Goal: Information Seeking & Learning: Learn about a topic

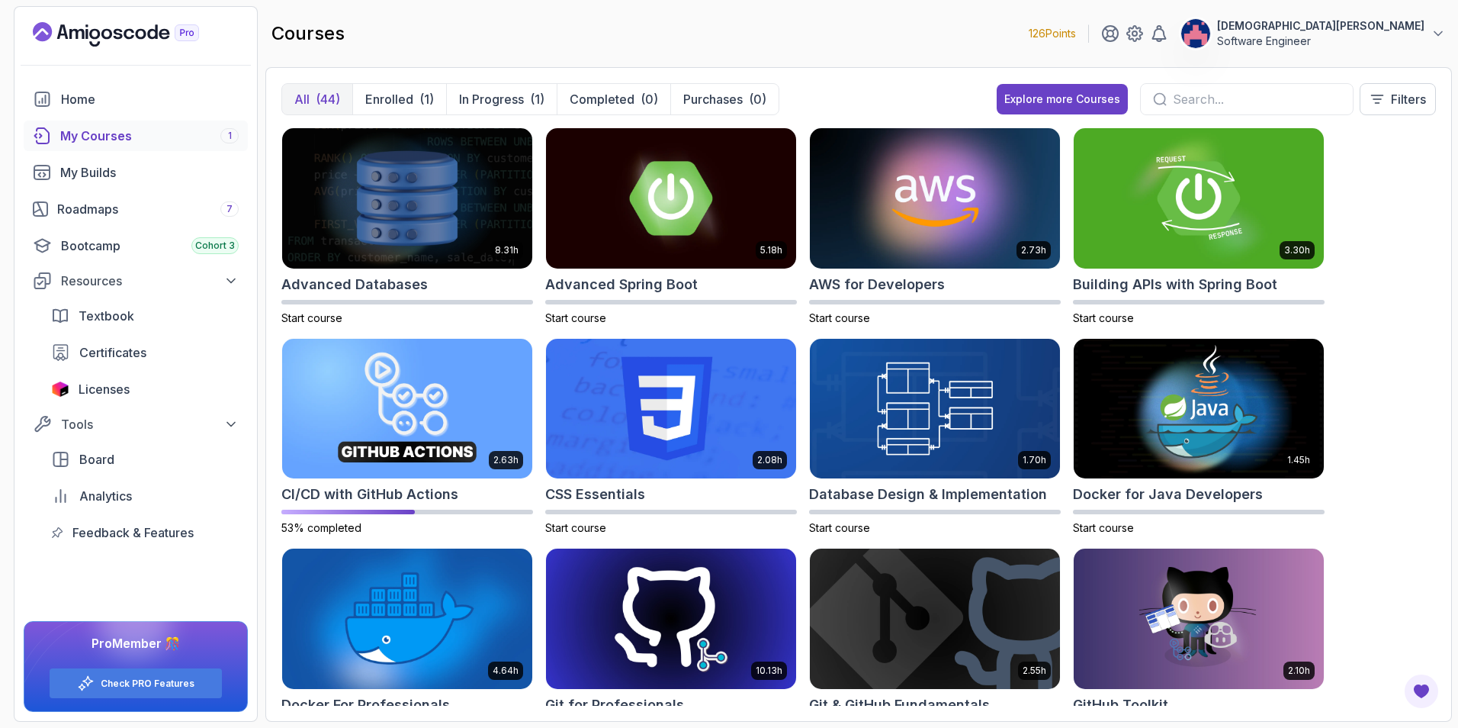
scroll to position [153, 0]
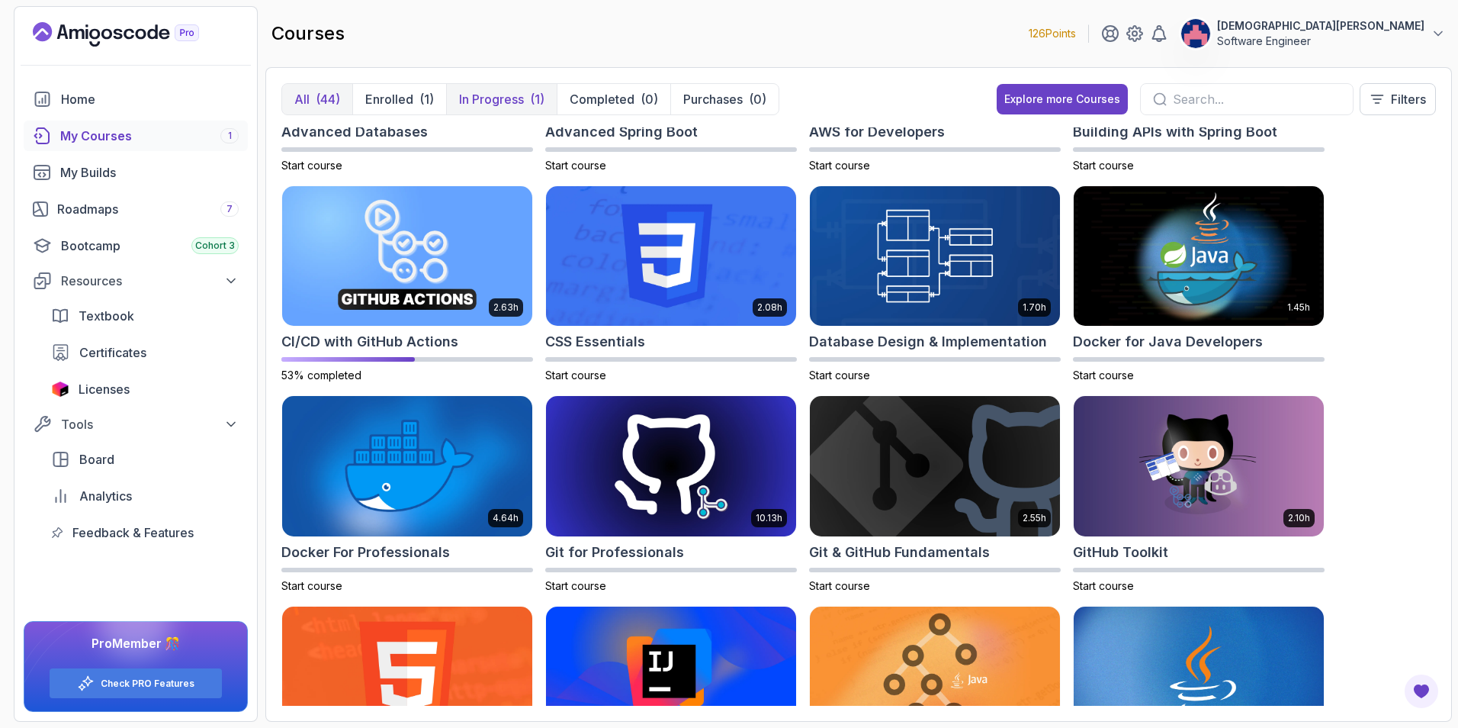
click at [495, 92] on p "In Progress" at bounding box center [491, 99] width 65 height 18
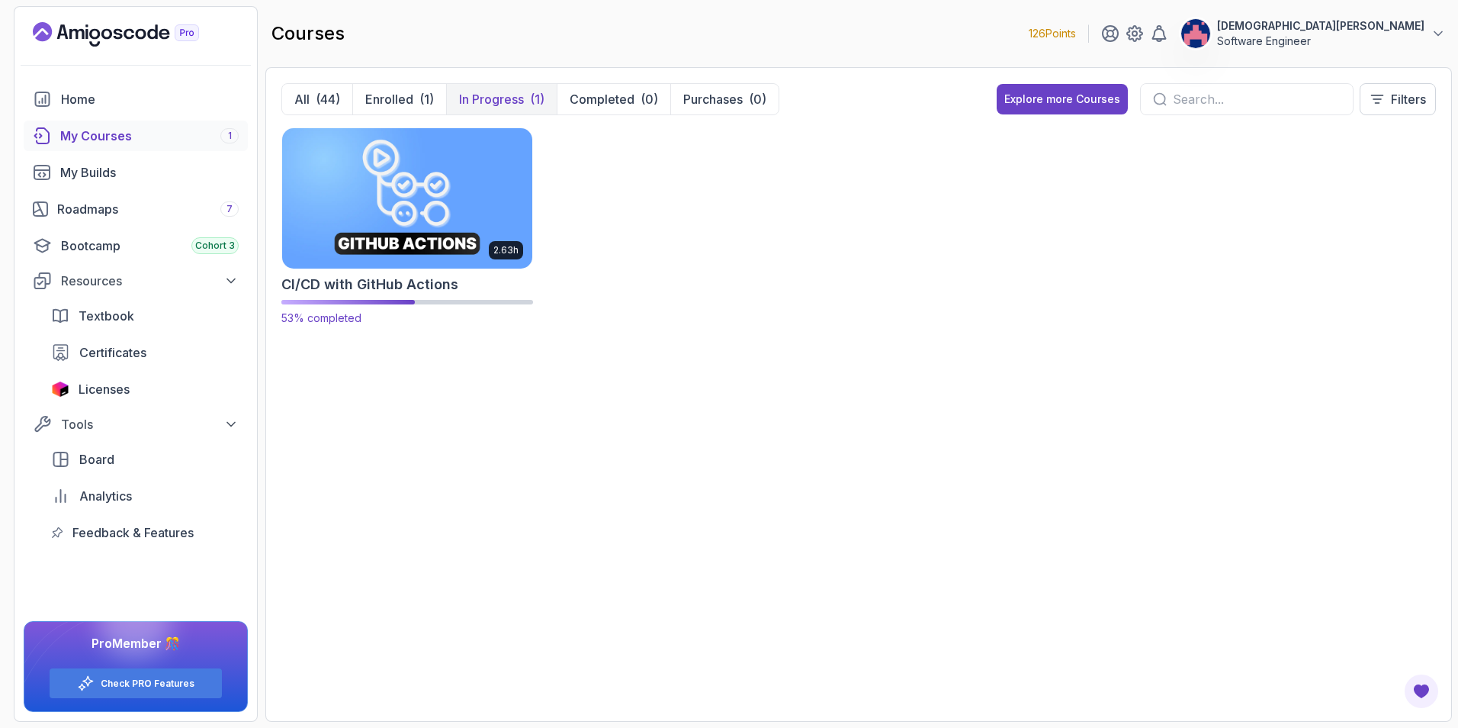
click at [437, 204] on img at bounding box center [407, 197] width 262 height 147
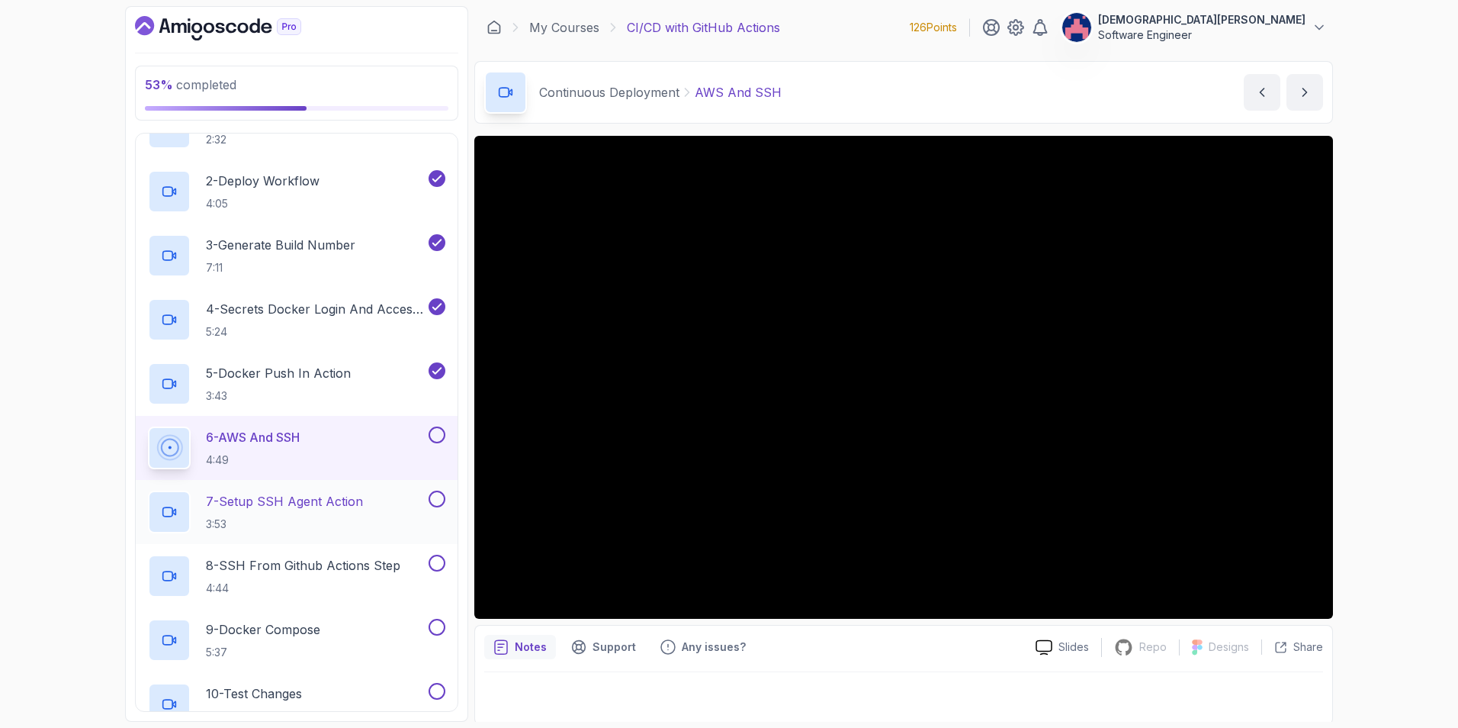
scroll to position [381, 0]
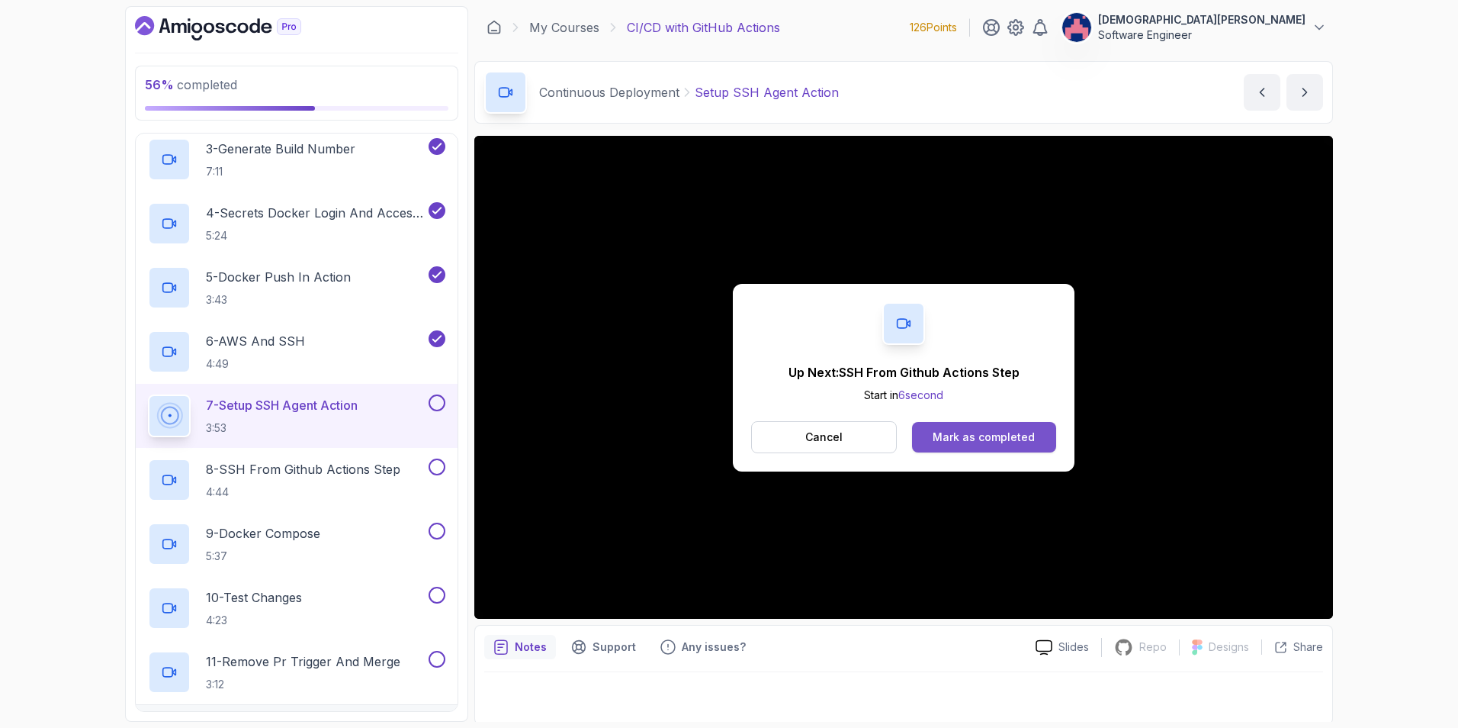
click at [960, 430] on div "Mark as completed" at bounding box center [984, 436] width 102 height 15
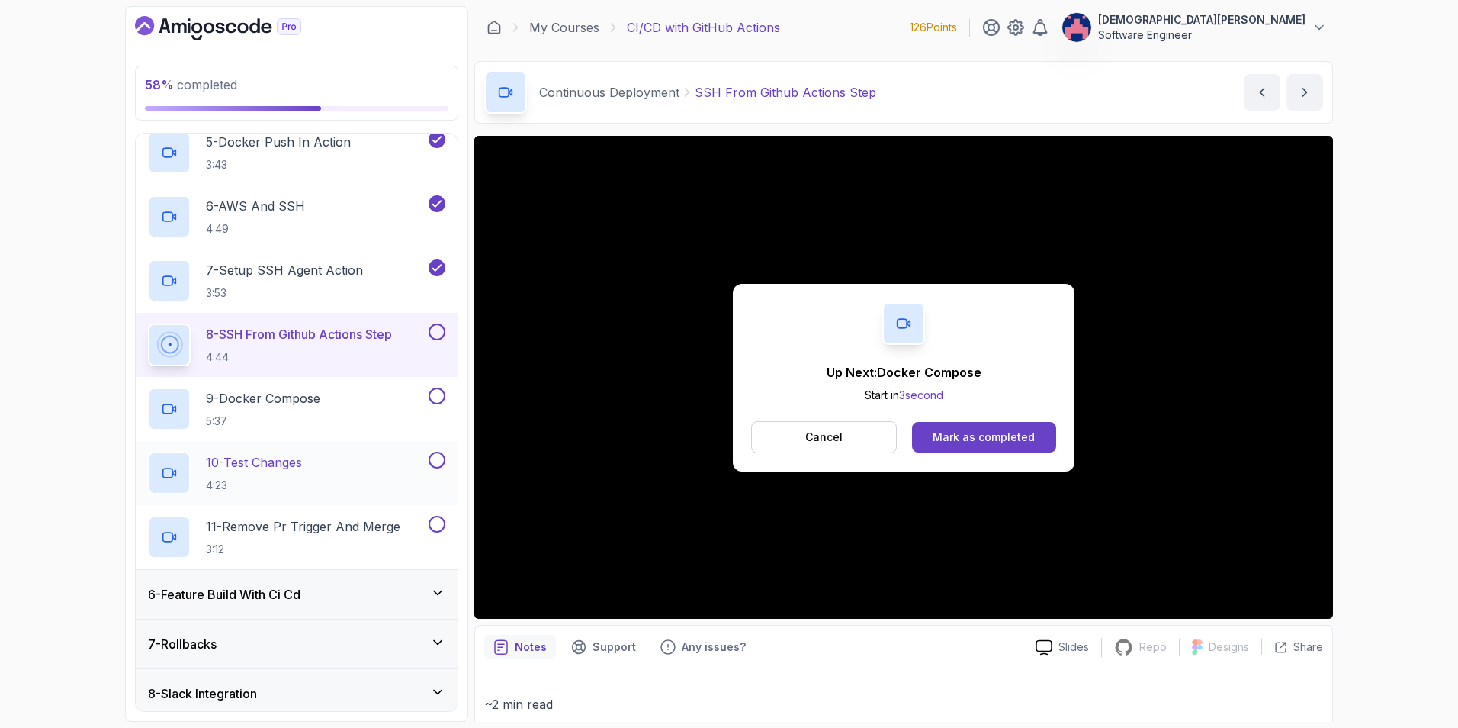
scroll to position [534, 0]
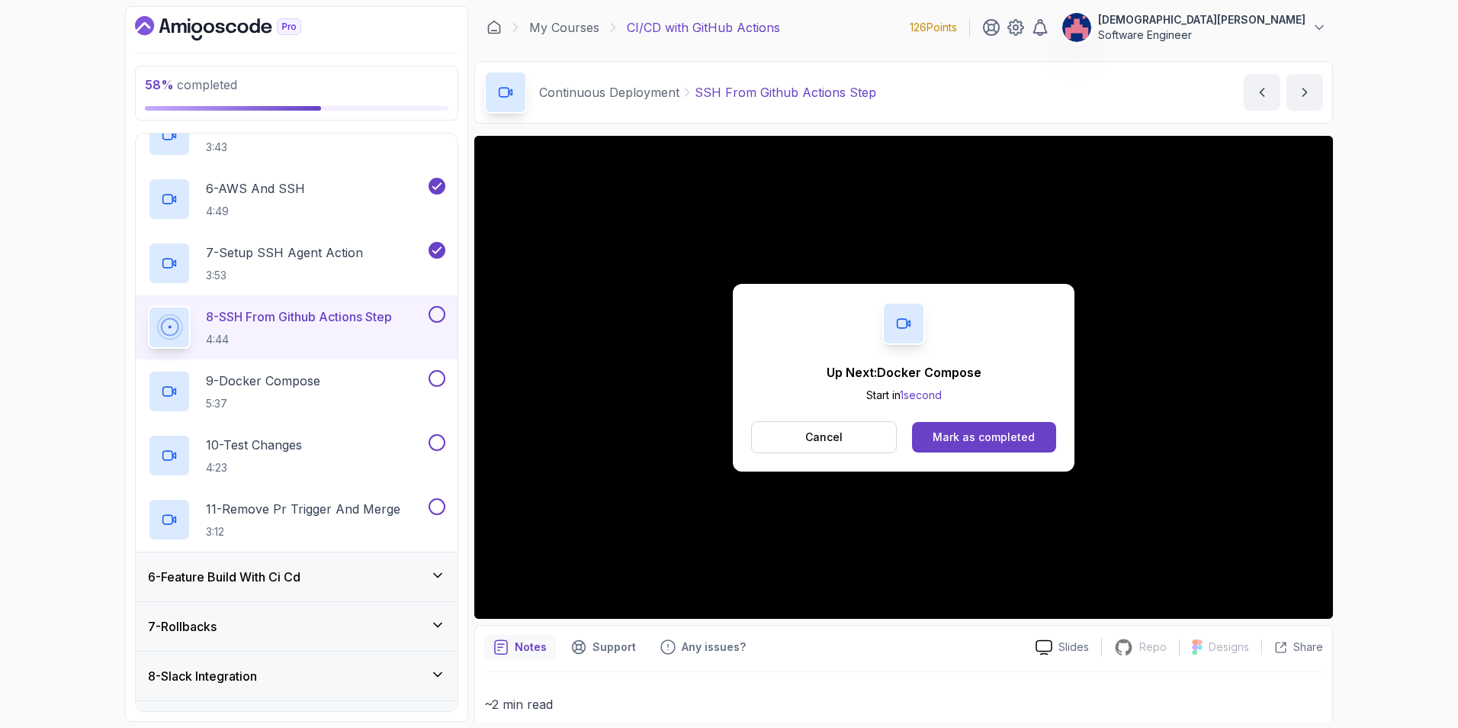
click at [413, 565] on div "6 - Feature Build With Ci Cd" at bounding box center [297, 576] width 322 height 49
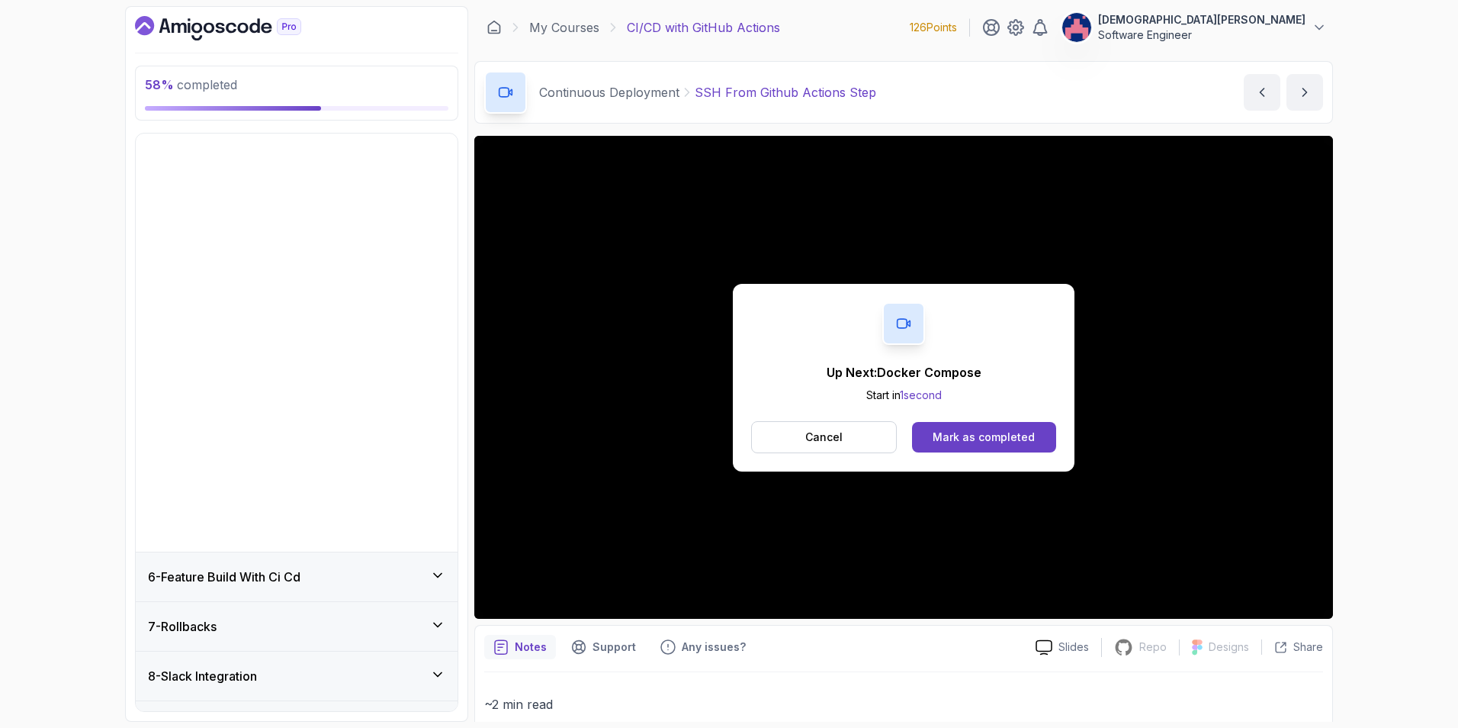
scroll to position [0, 0]
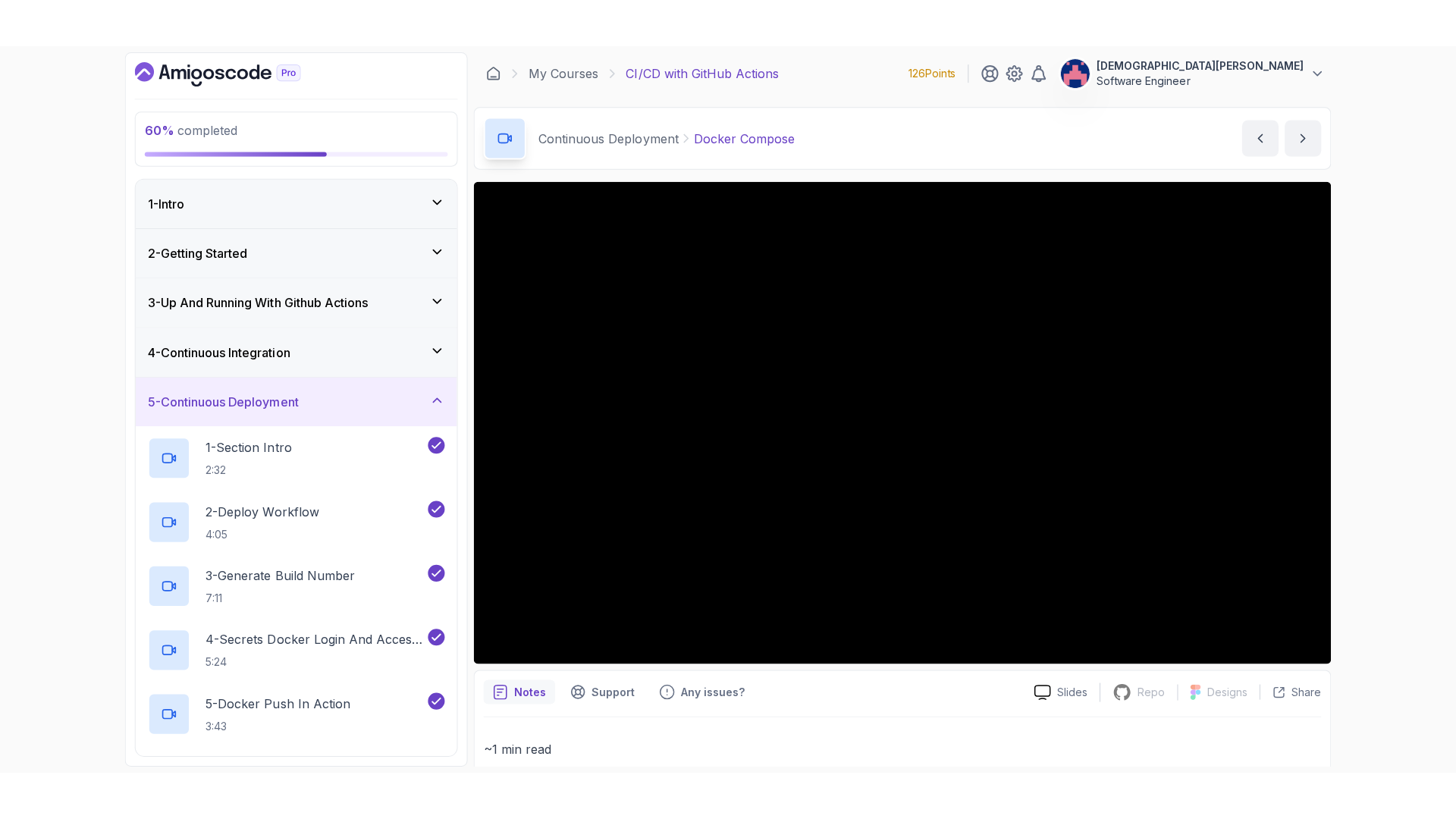
scroll to position [76, 0]
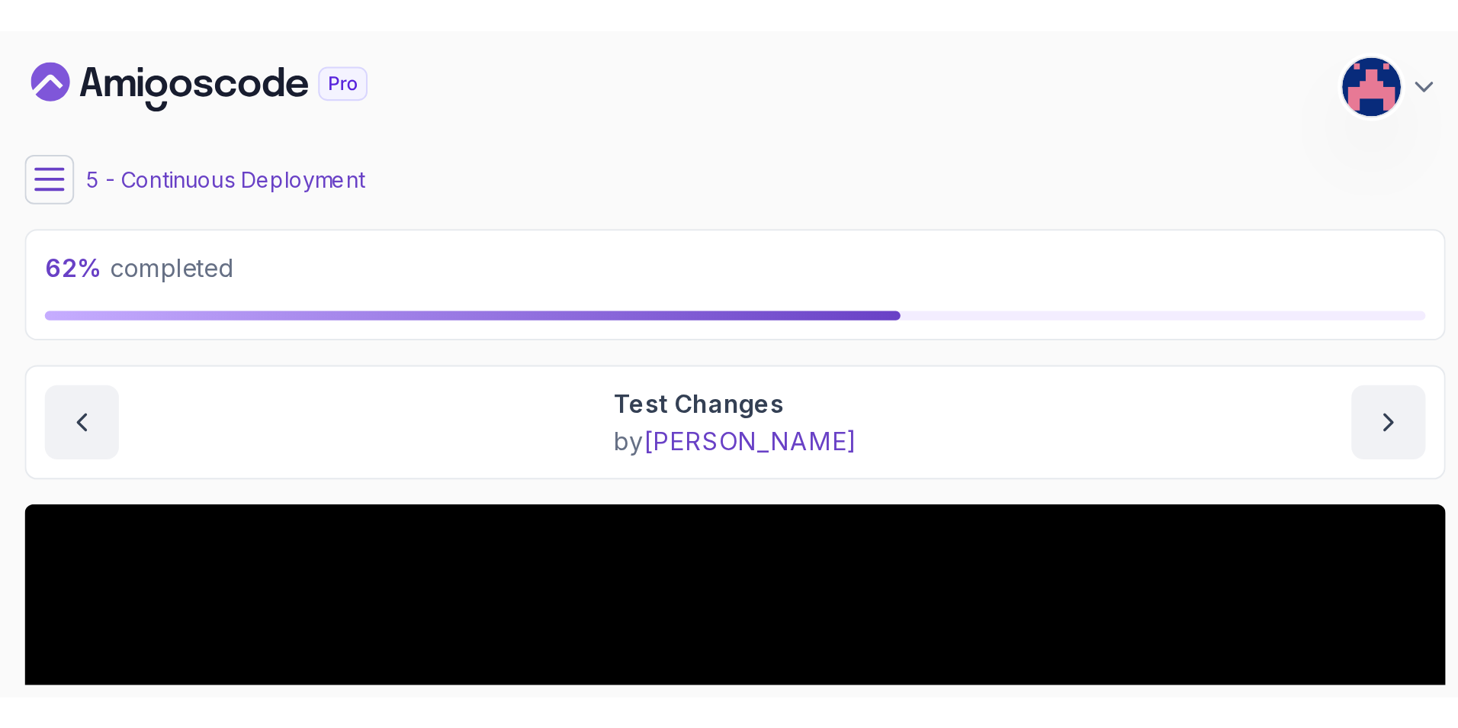
scroll to position [572, 0]
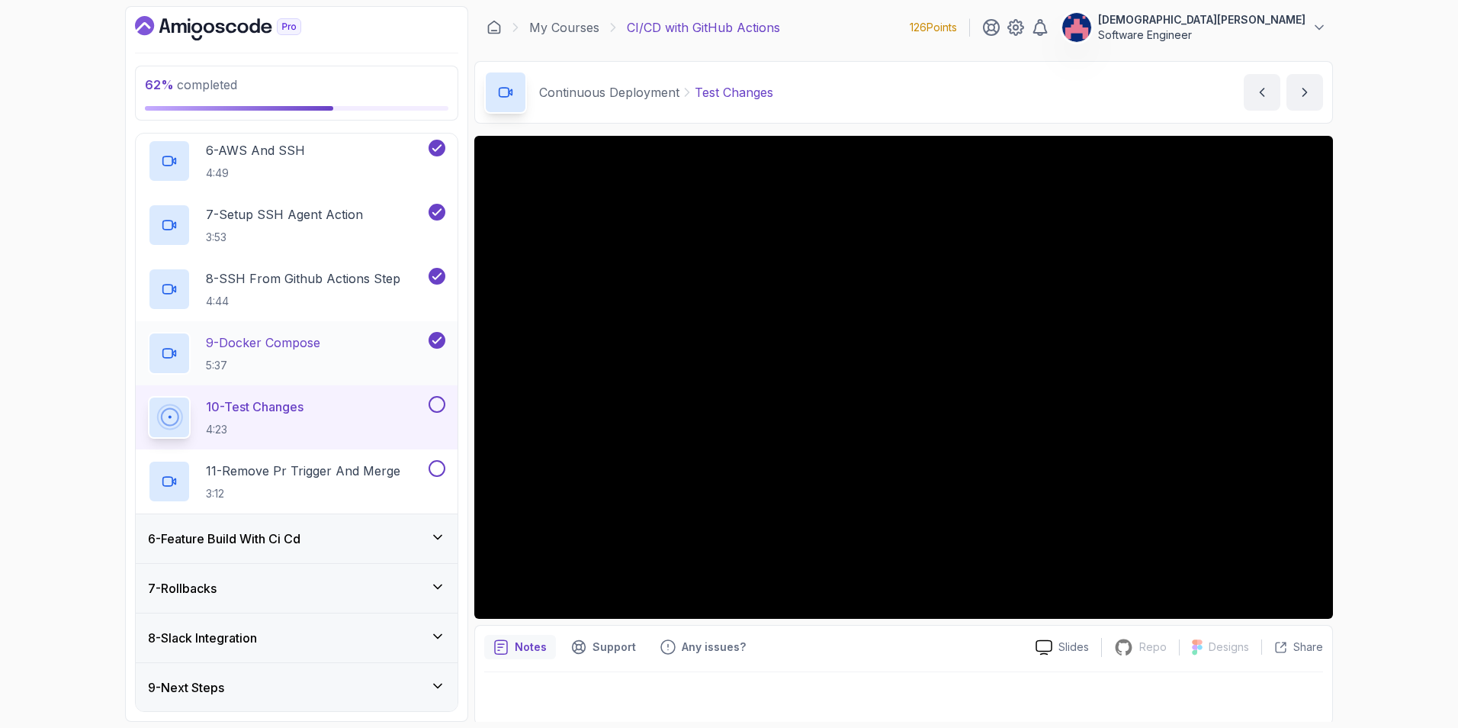
click at [285, 338] on p "9 - Docker Compose" at bounding box center [263, 342] width 114 height 18
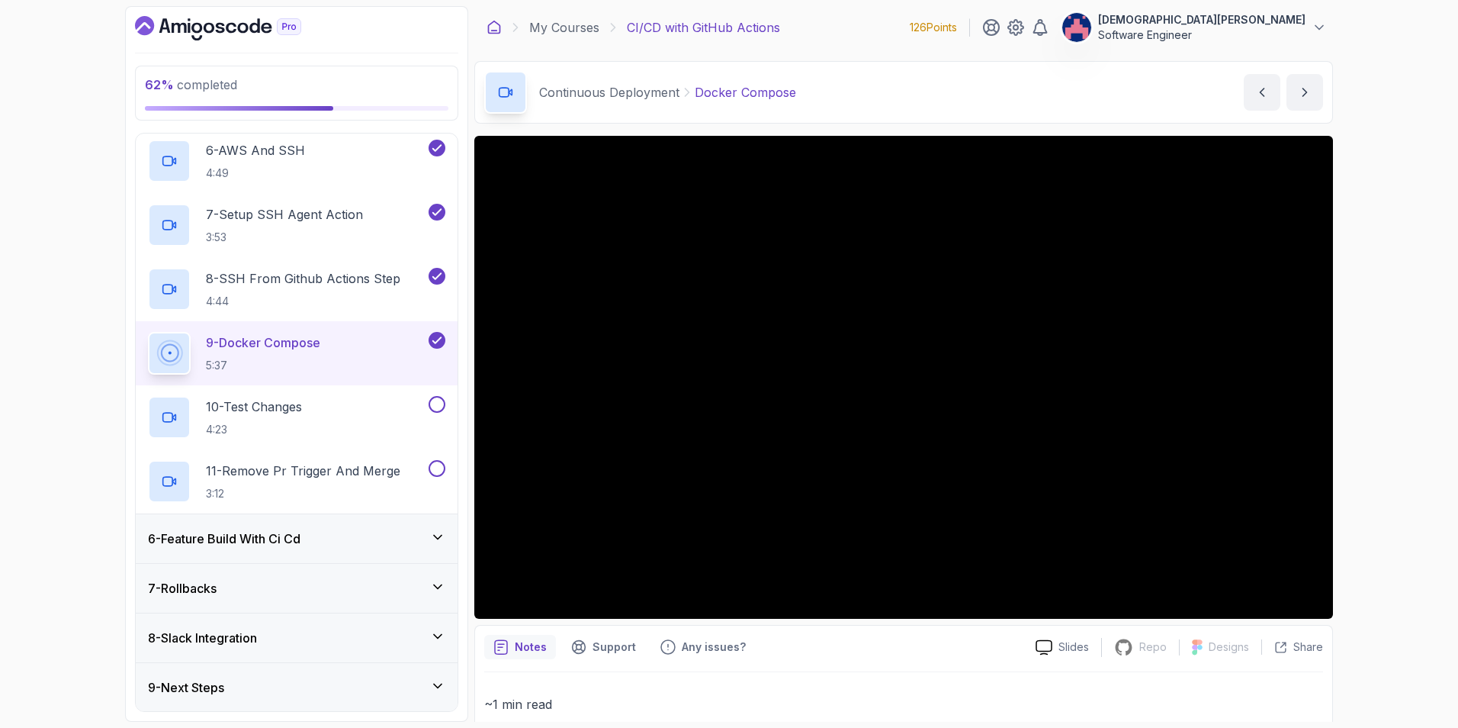
click at [494, 27] on icon at bounding box center [494, 27] width 15 height 15
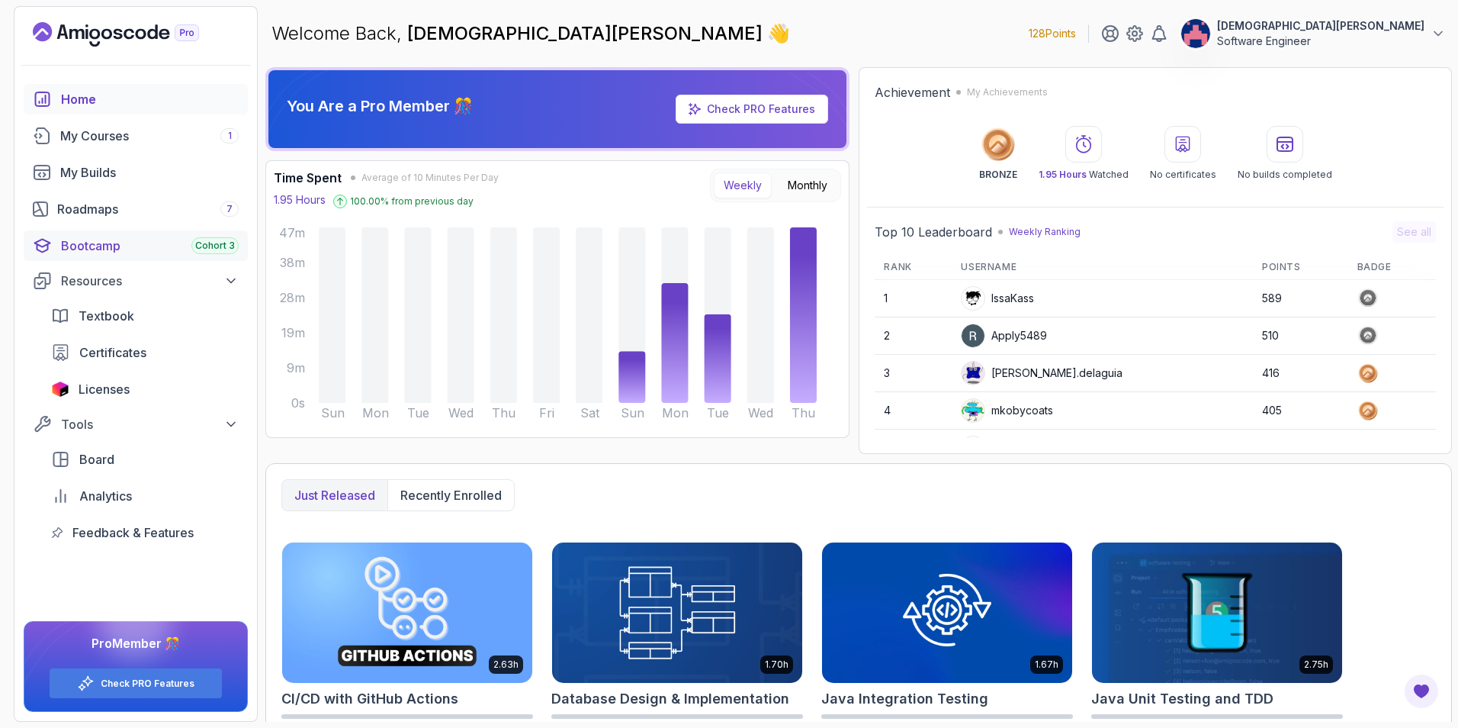
click at [130, 243] on div "Bootcamp Cohort 3" at bounding box center [150, 245] width 178 height 18
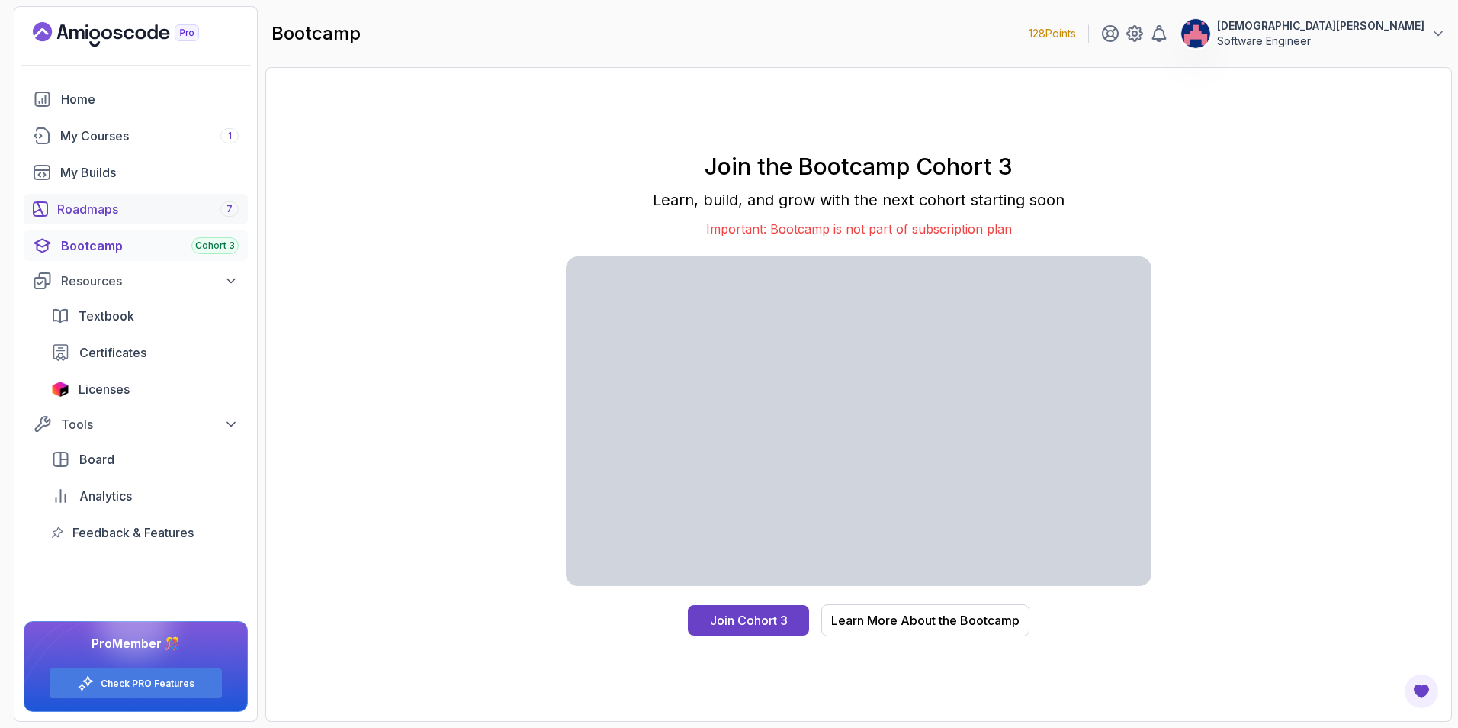
click at [110, 207] on div "Roadmaps 7" at bounding box center [148, 209] width 182 height 18
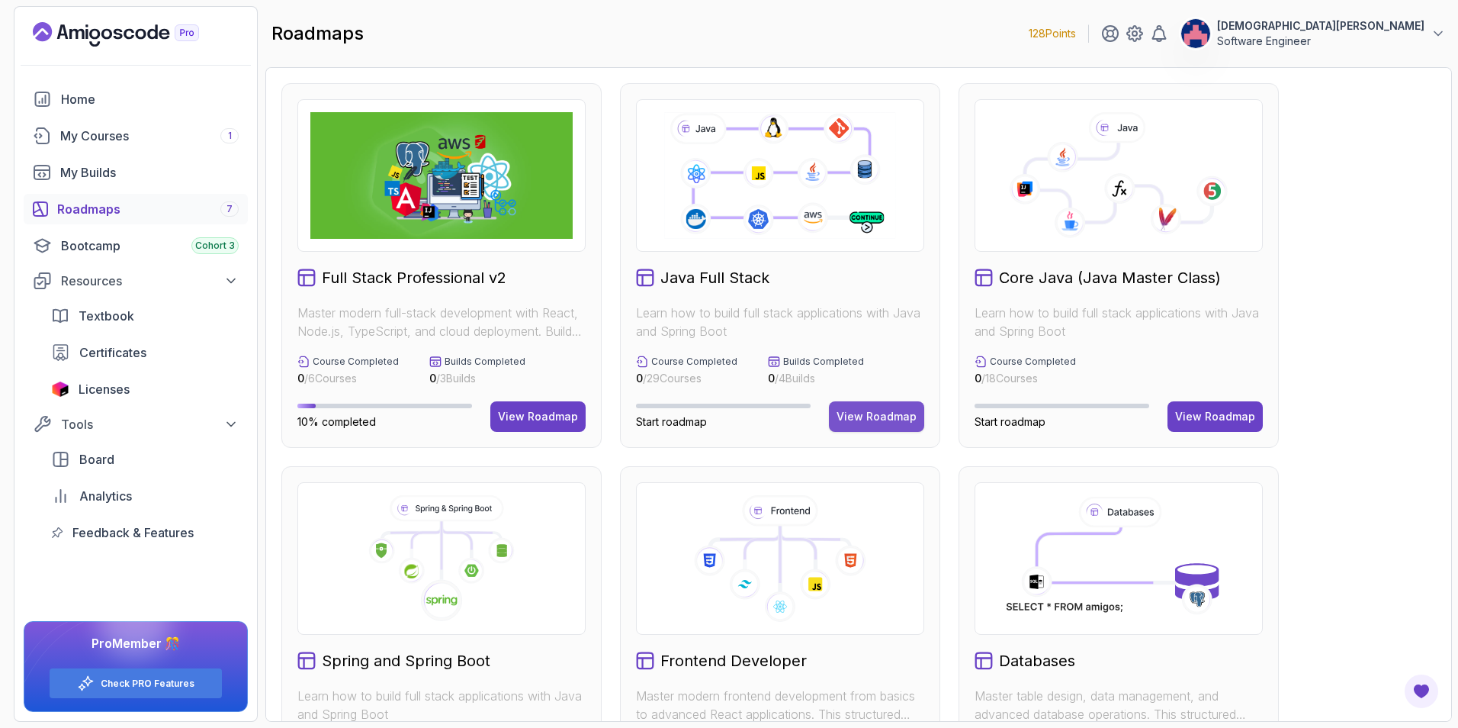
click at [899, 420] on div "View Roadmap" at bounding box center [877, 416] width 80 height 15
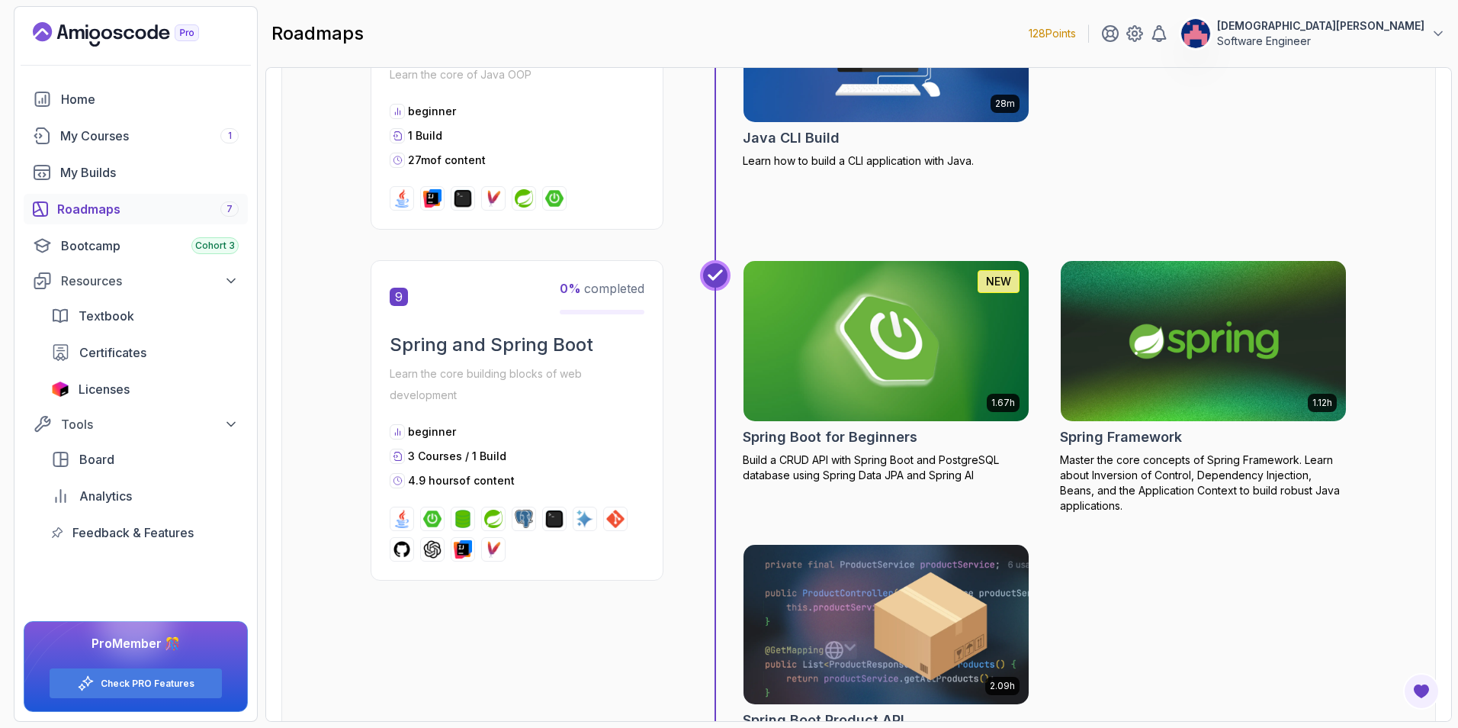
scroll to position [2746, 0]
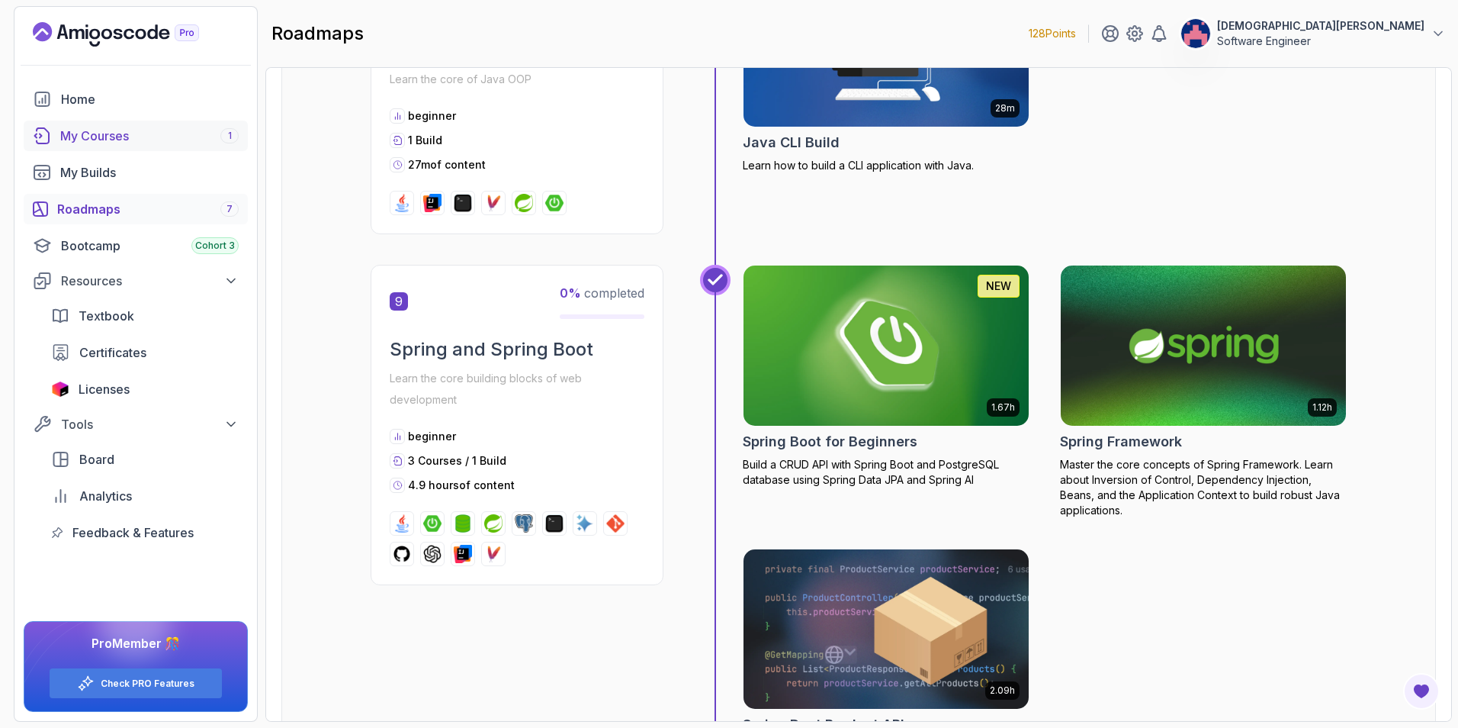
click at [104, 137] on div "My Courses 1" at bounding box center [149, 136] width 178 height 18
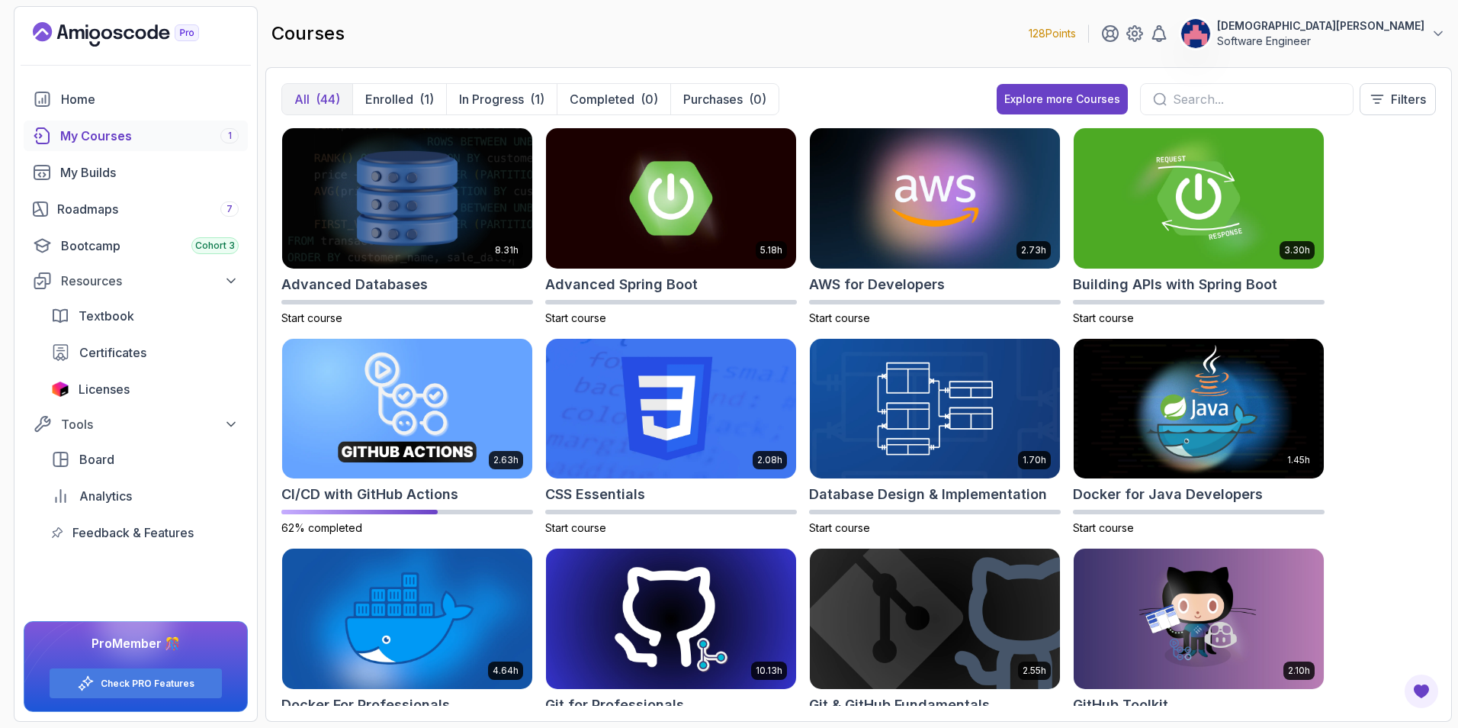
click at [118, 139] on div "My Courses 1" at bounding box center [149, 136] width 178 height 18
click at [120, 126] on link "My Courses 1" at bounding box center [136, 136] width 224 height 31
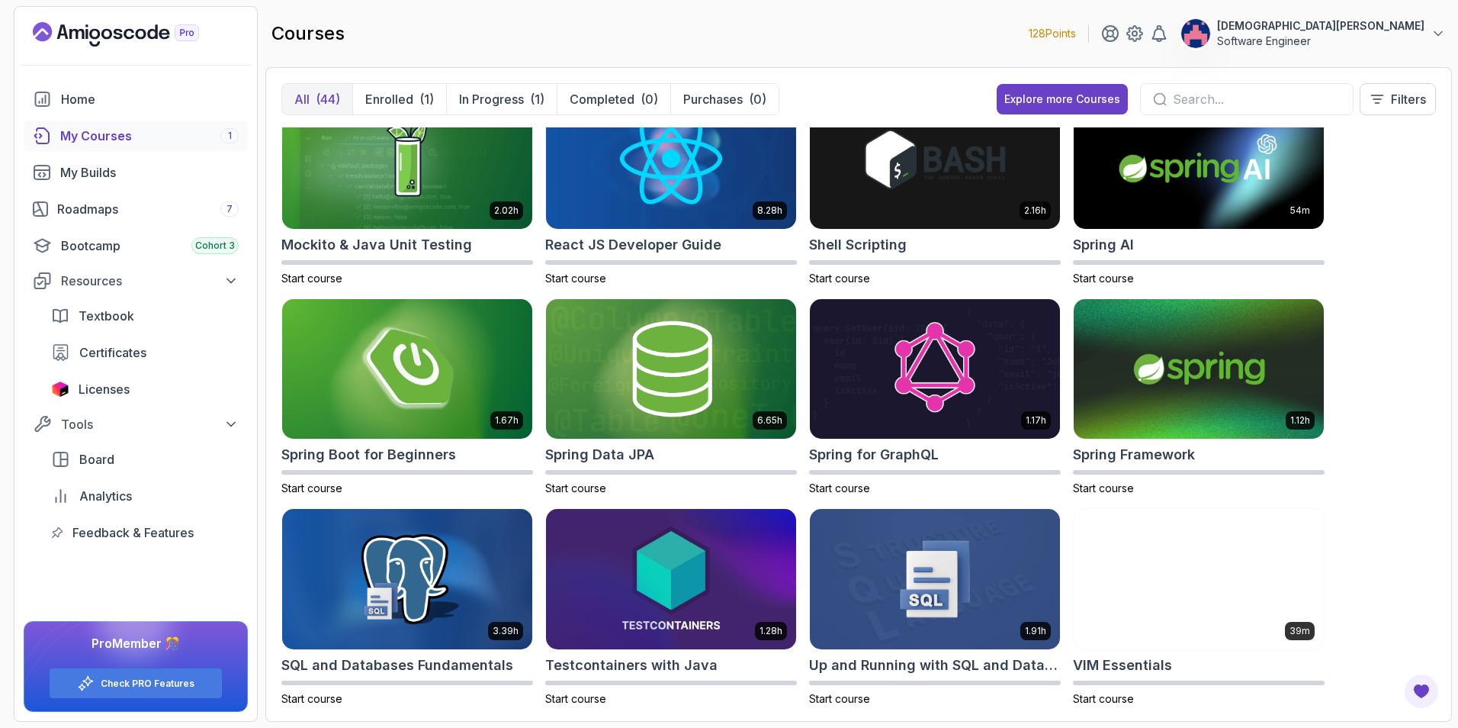
scroll to position [1741, 0]
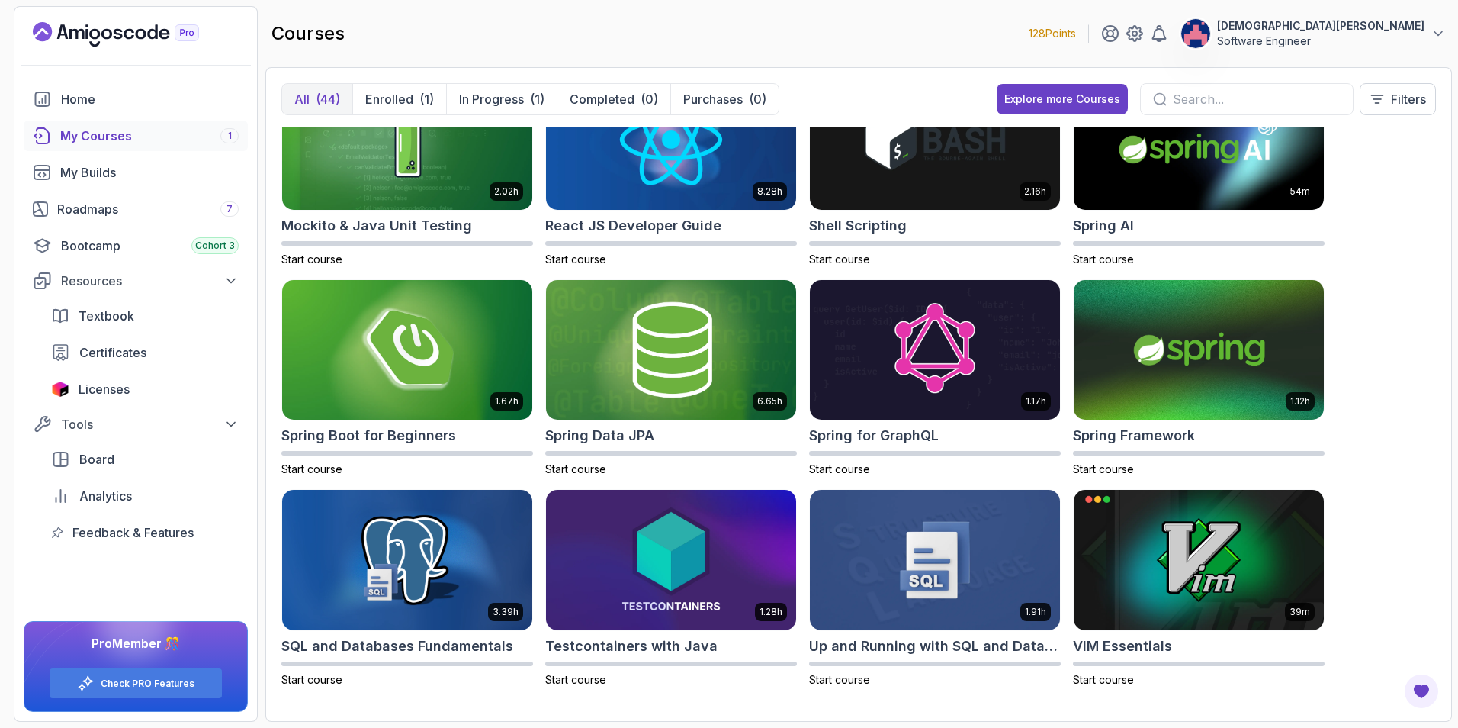
click at [159, 130] on div "My Courses 1" at bounding box center [149, 136] width 178 height 18
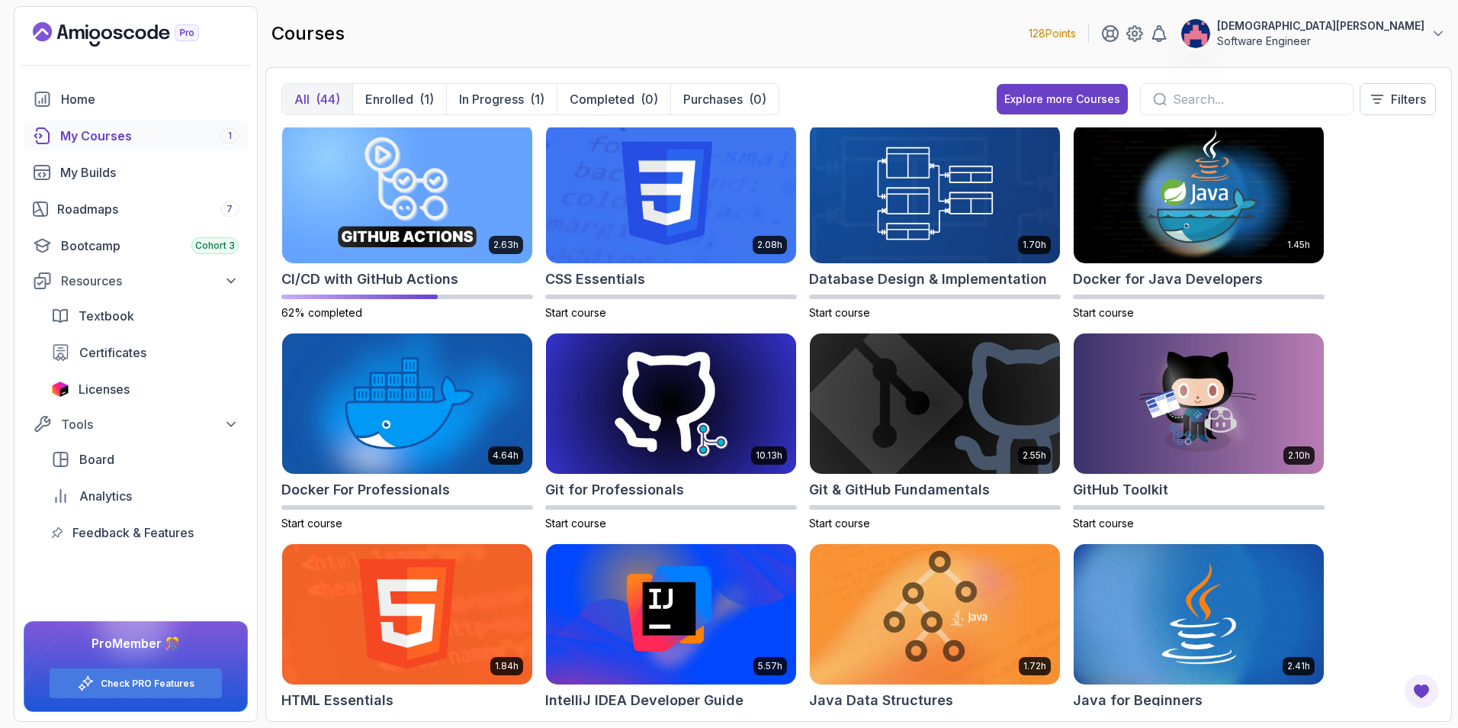
scroll to position [0, 0]
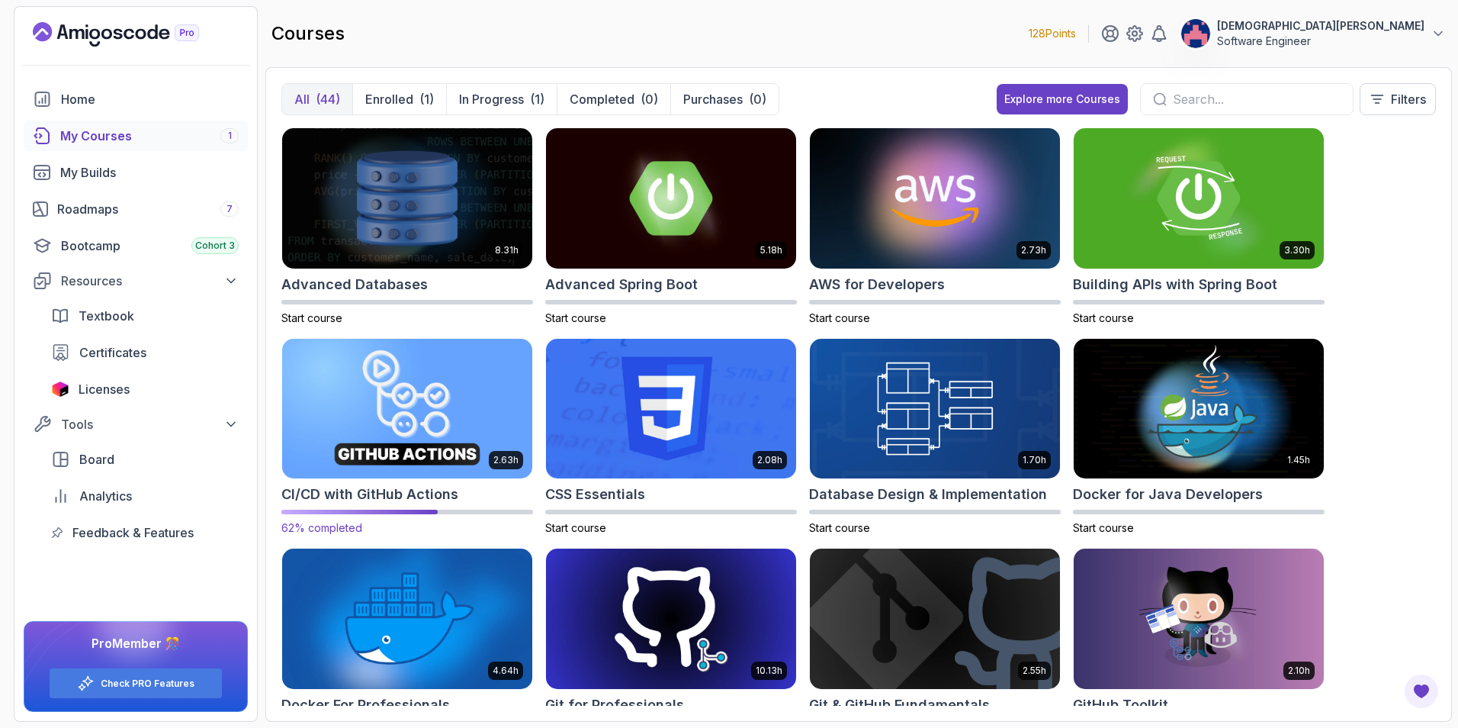
click at [415, 383] on img at bounding box center [407, 408] width 262 height 147
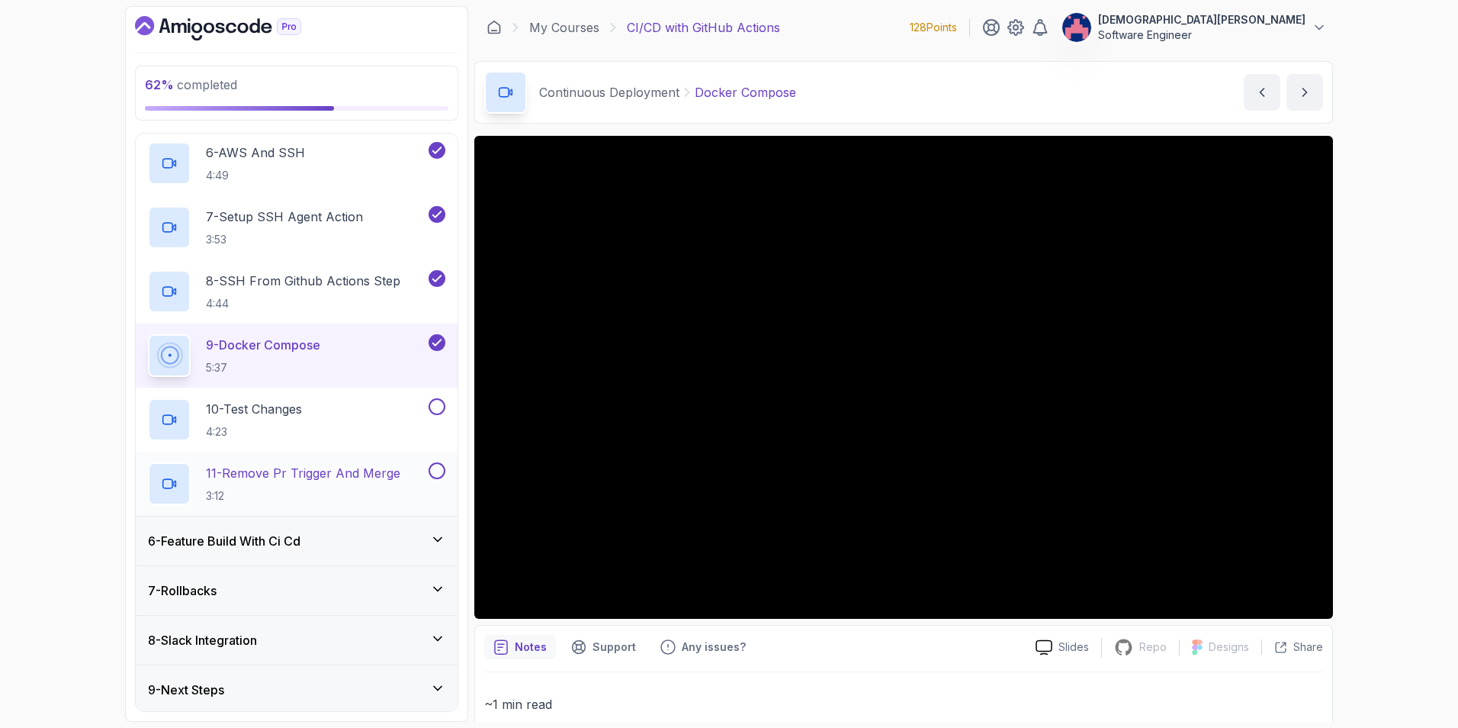
scroll to position [572, 0]
click at [345, 413] on div "10 - Test Changes 4:23" at bounding box center [287, 417] width 278 height 43
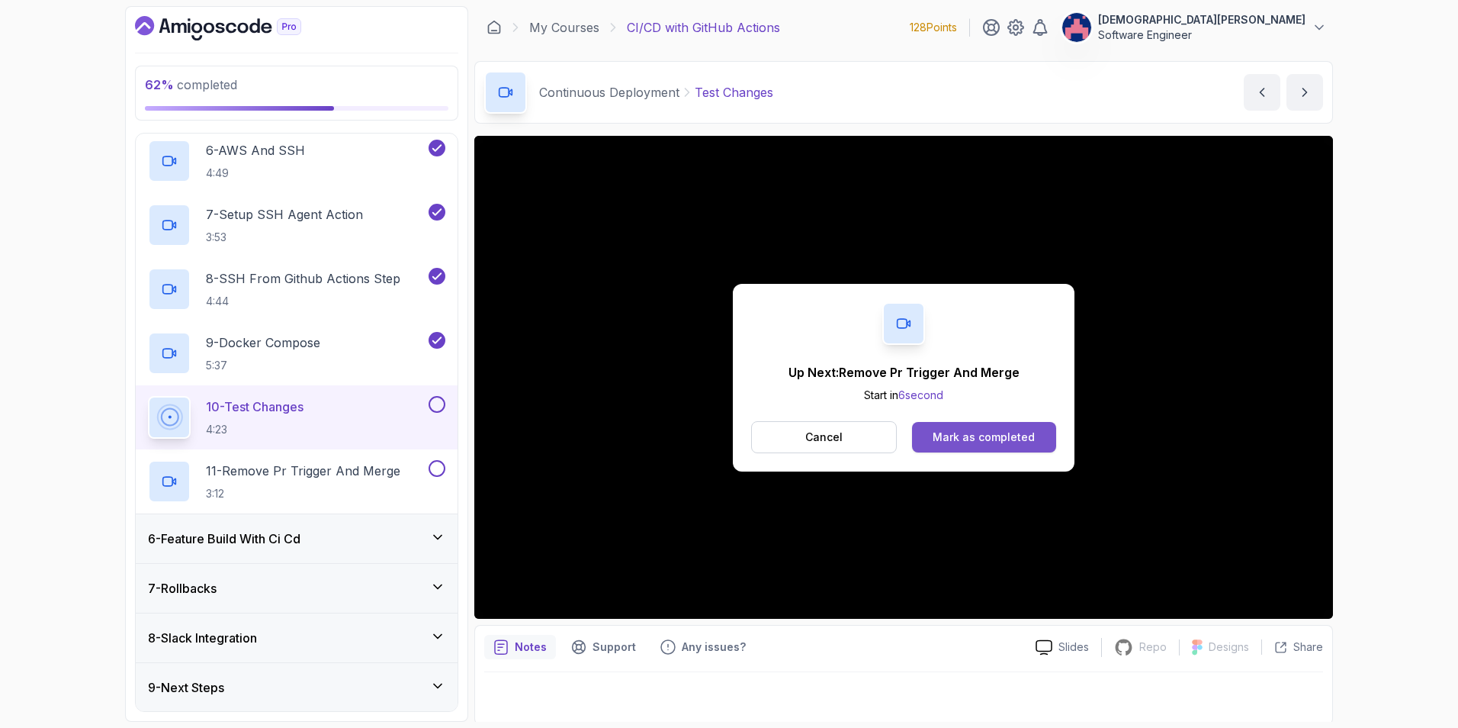
click at [969, 436] on div "Mark as completed" at bounding box center [984, 436] width 102 height 15
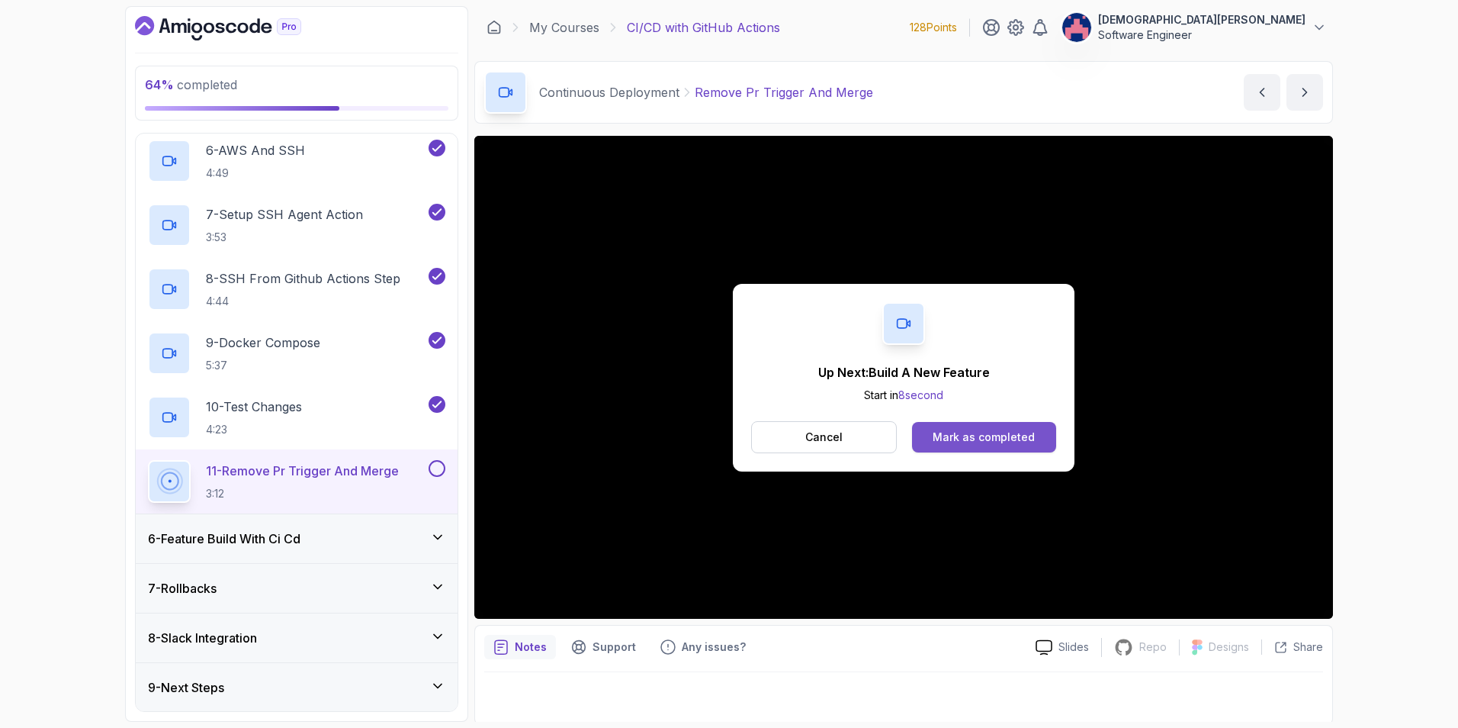
click at [978, 431] on div "Mark as completed" at bounding box center [984, 436] width 102 height 15
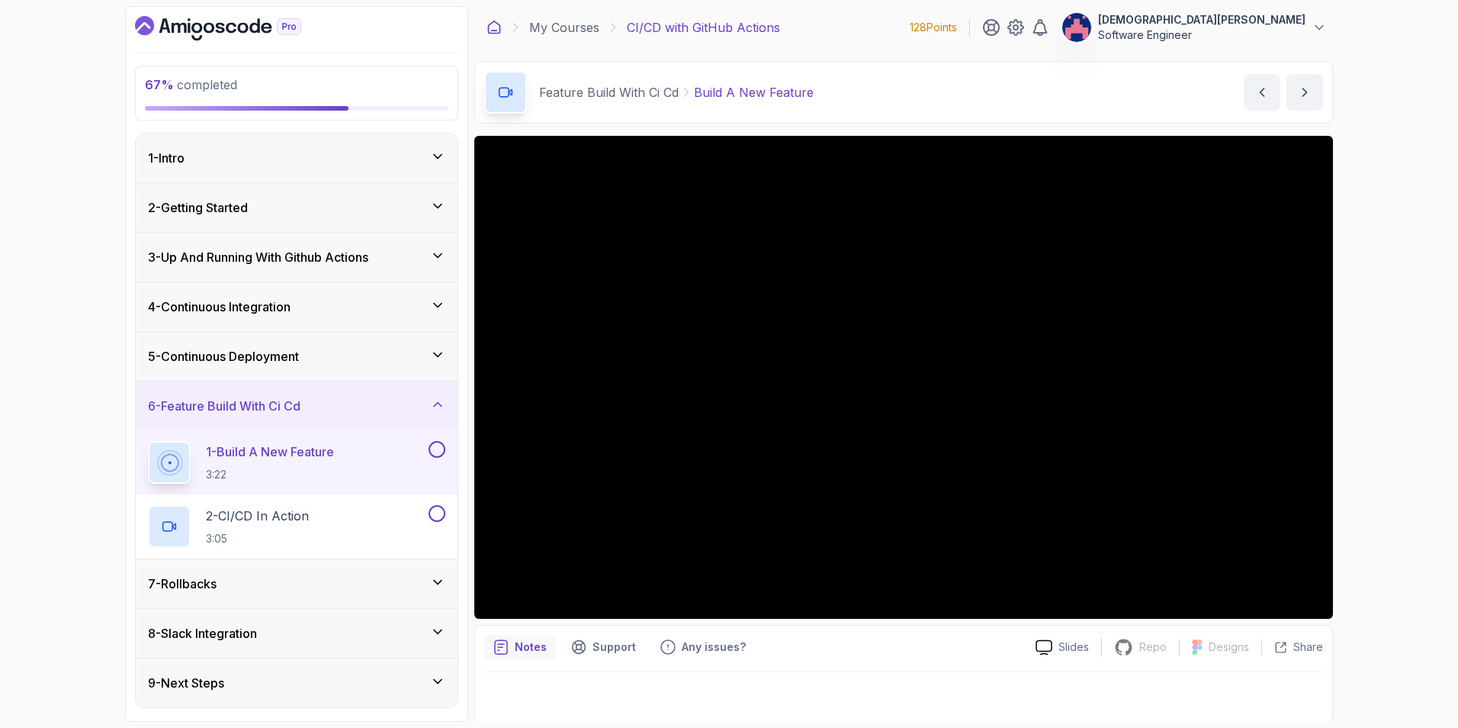
click at [499, 25] on icon at bounding box center [494, 27] width 11 height 12
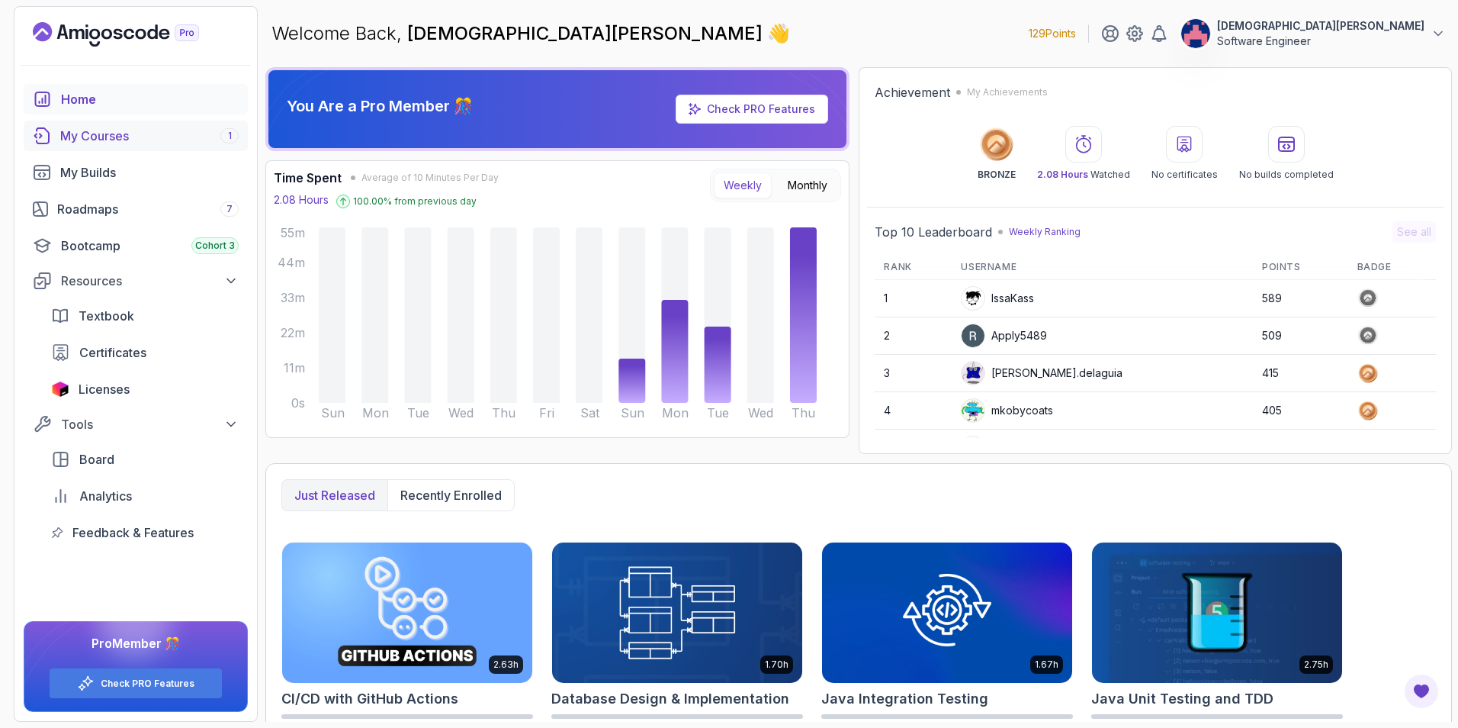
click at [147, 130] on div "My Courses 1" at bounding box center [149, 136] width 178 height 18
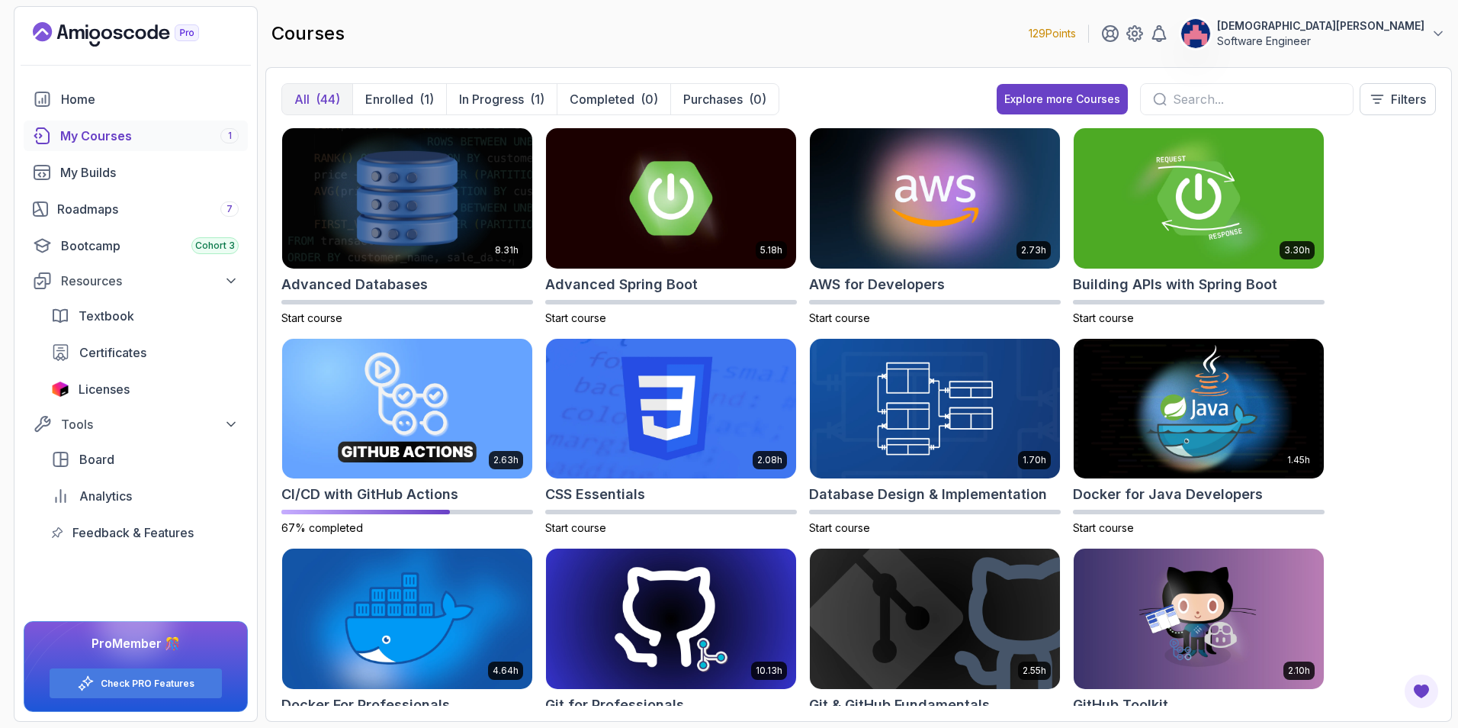
click at [1230, 98] on input "text" at bounding box center [1257, 99] width 168 height 18
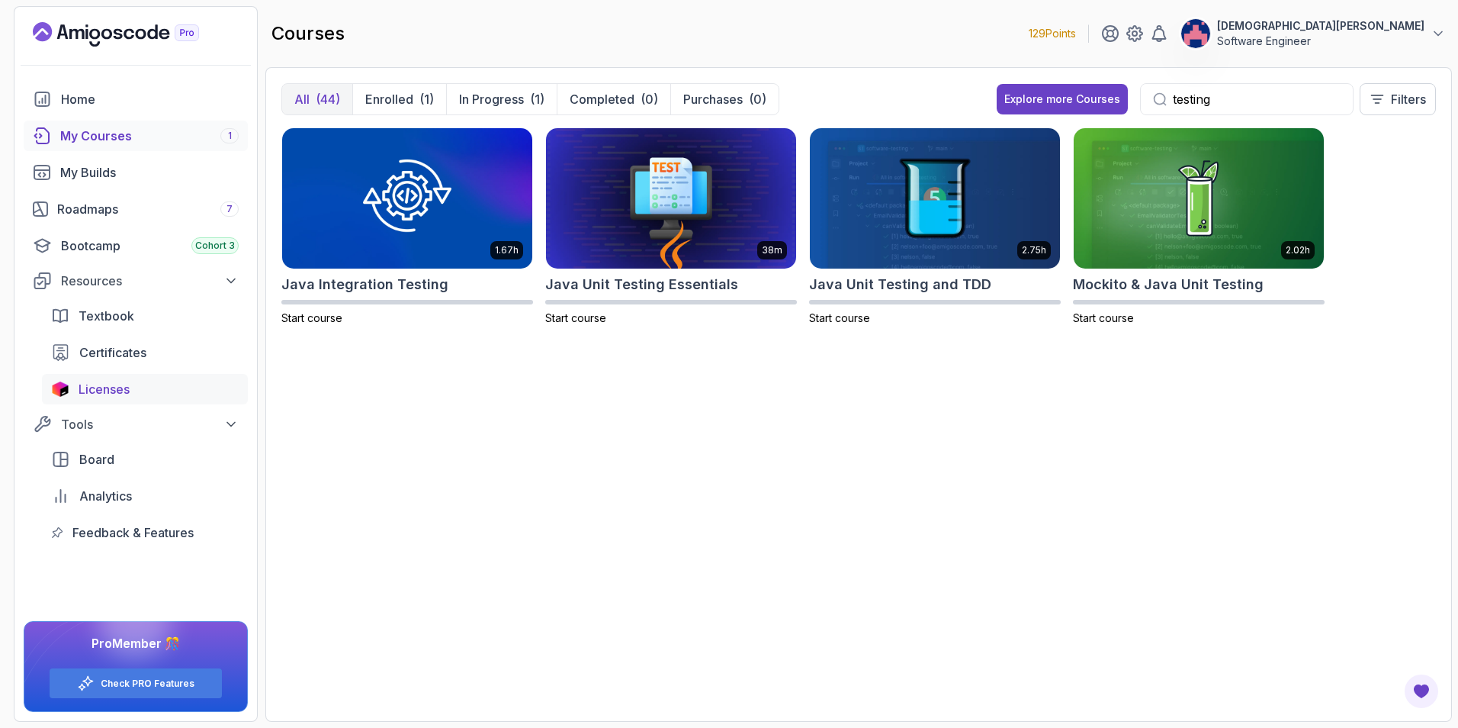
type input "testing"
click at [115, 387] on span "Licenses" at bounding box center [104, 389] width 51 height 18
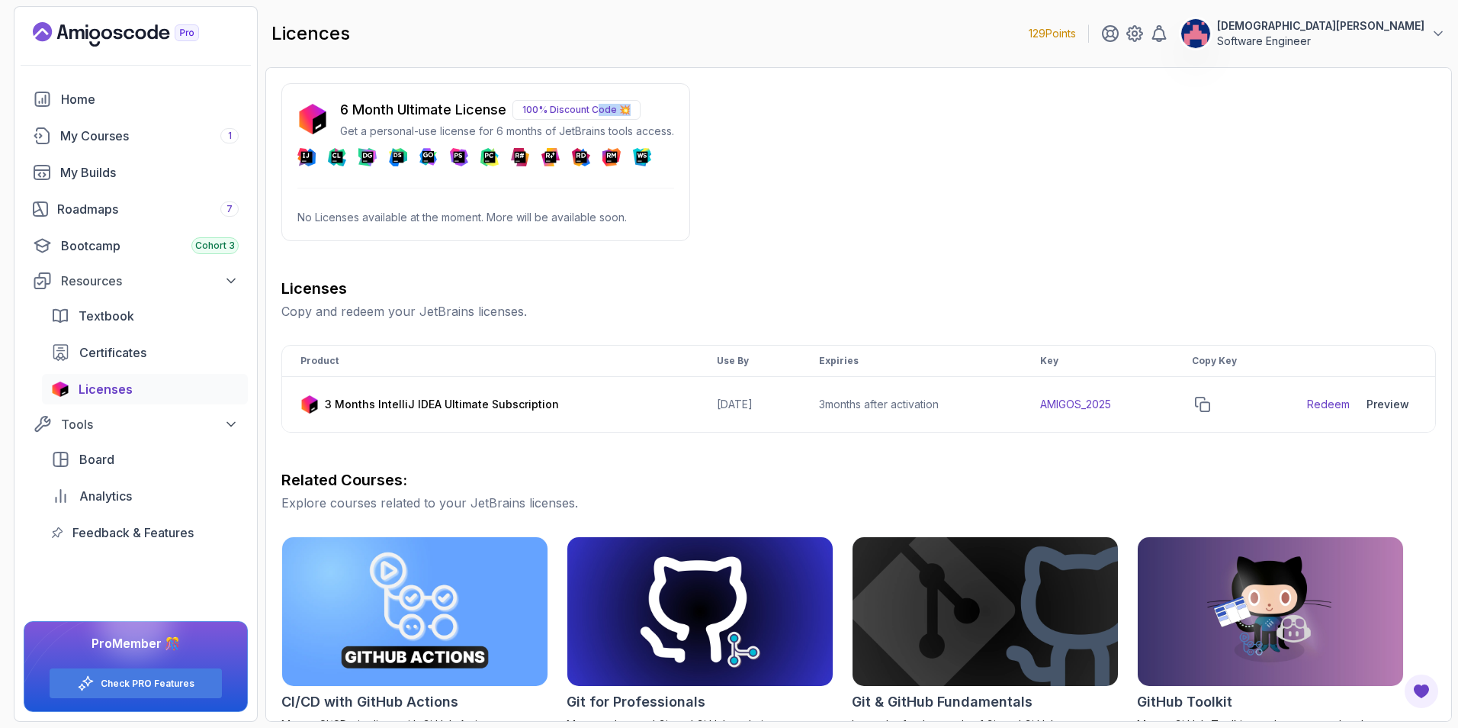
drag, startPoint x: 597, startPoint y: 108, endPoint x: 630, endPoint y: 108, distance: 32.8
click at [630, 108] on p "100% Discount Code 💥" at bounding box center [577, 110] width 128 height 20
click at [535, 223] on p "No Licenses available at the moment. More will be available soon." at bounding box center [485, 217] width 377 height 15
click at [1210, 407] on icon "copy-button" at bounding box center [1202, 404] width 15 height 15
